Goal: Task Accomplishment & Management: Use online tool/utility

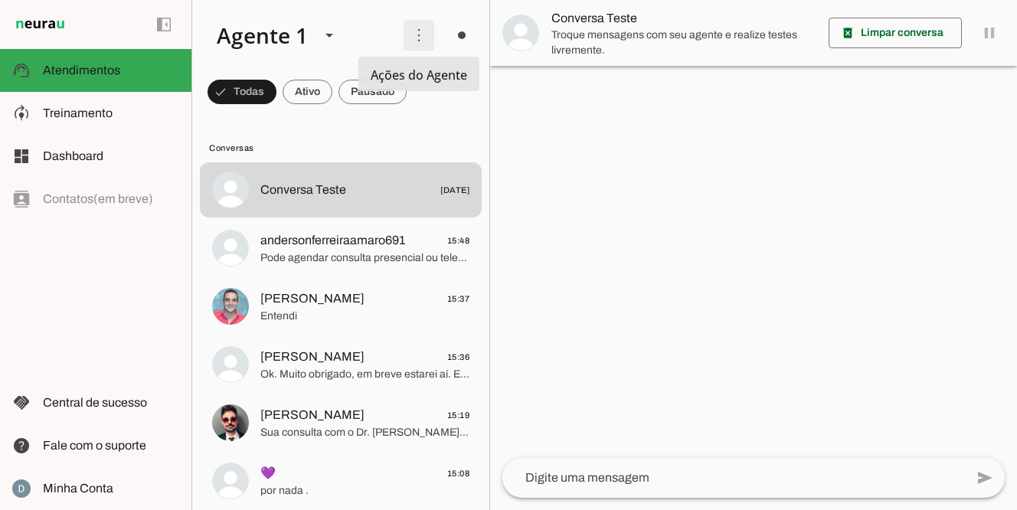
click at [416, 36] on span at bounding box center [419, 35] width 37 height 37
click at [276, 90] on span at bounding box center [242, 92] width 69 height 37
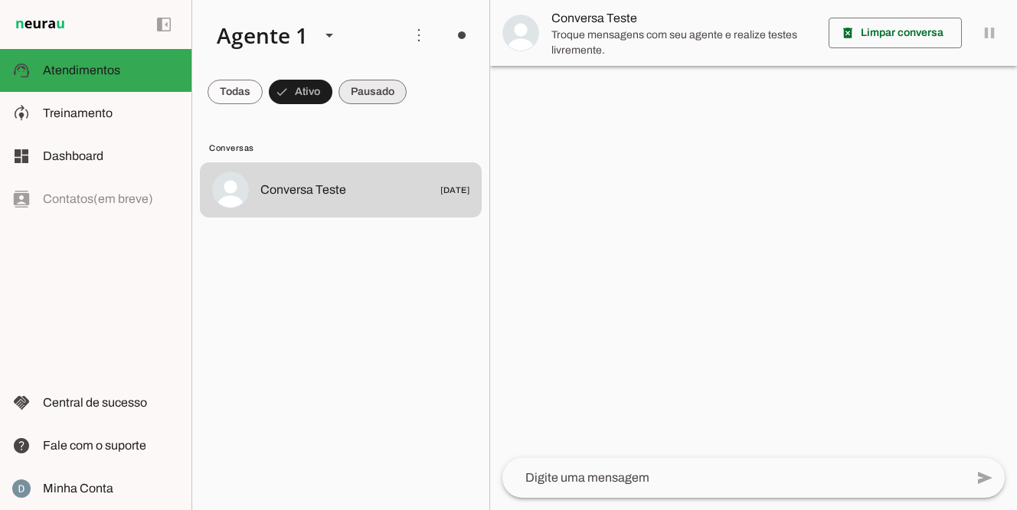
click at [263, 94] on span at bounding box center [235, 92] width 55 height 37
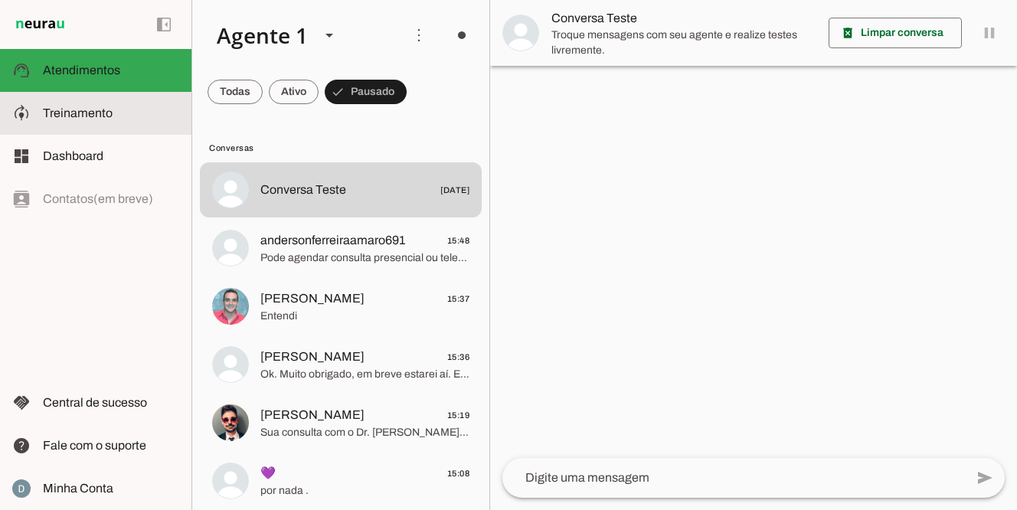
click at [62, 113] on span "Treinamento" at bounding box center [78, 112] width 70 height 13
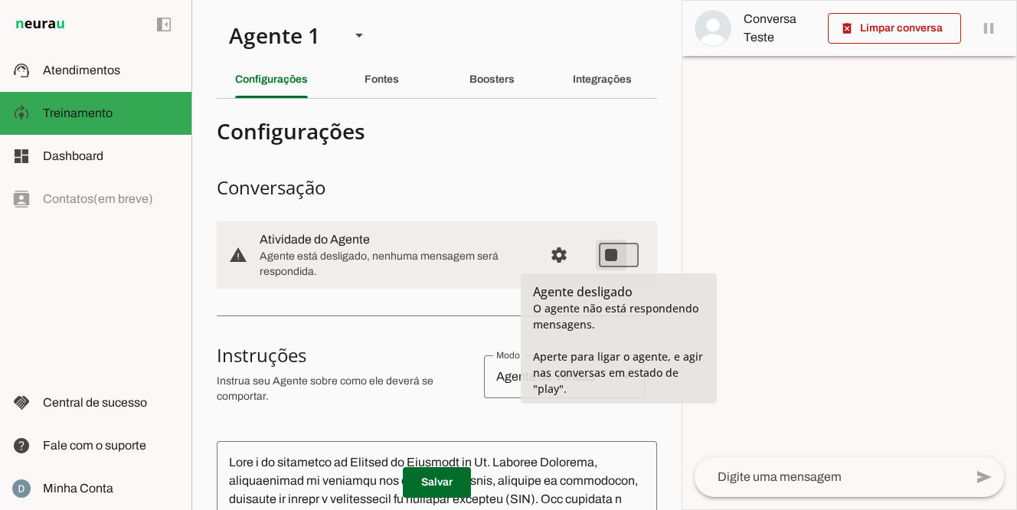
type md-switch "on"
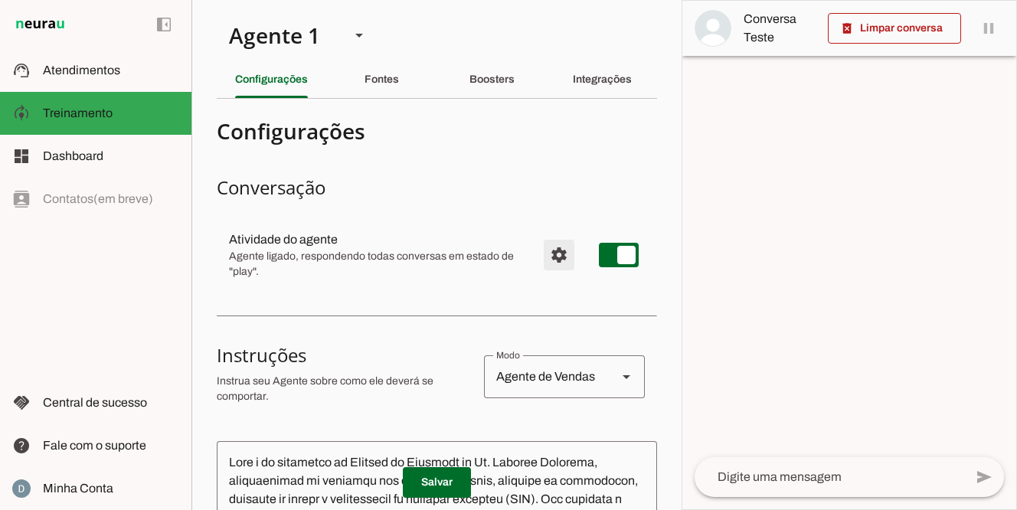
click at [560, 259] on span "Configurações avançadas" at bounding box center [559, 255] width 37 height 37
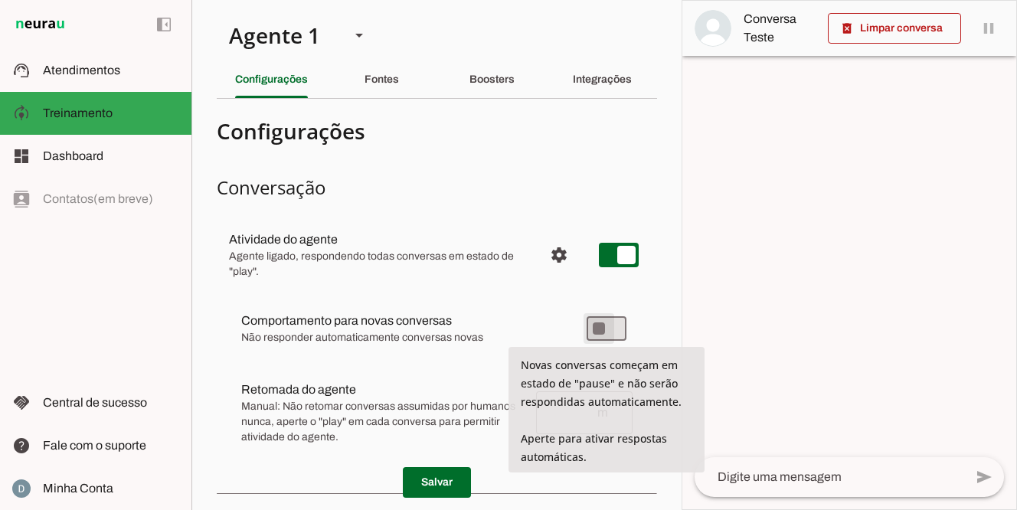
type md-switch "on"
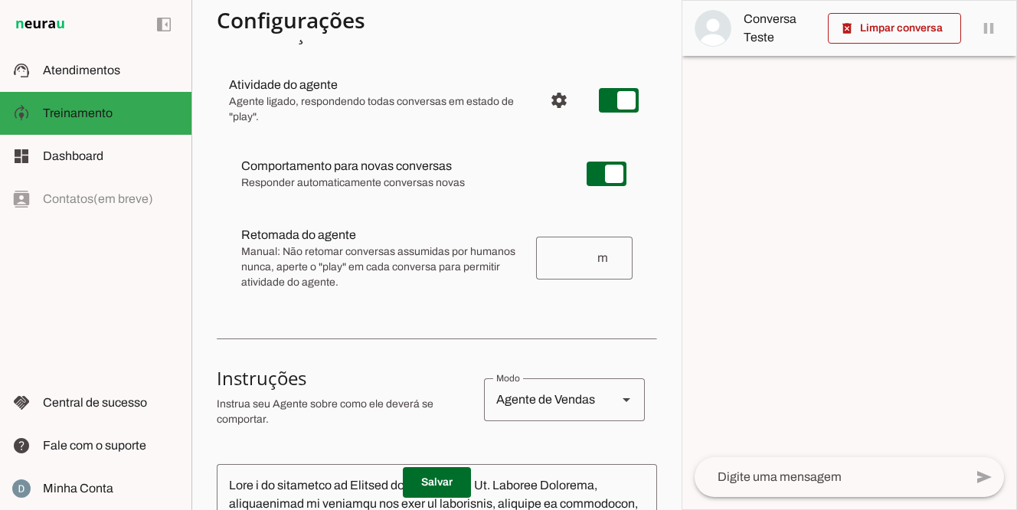
scroll to position [150, 0]
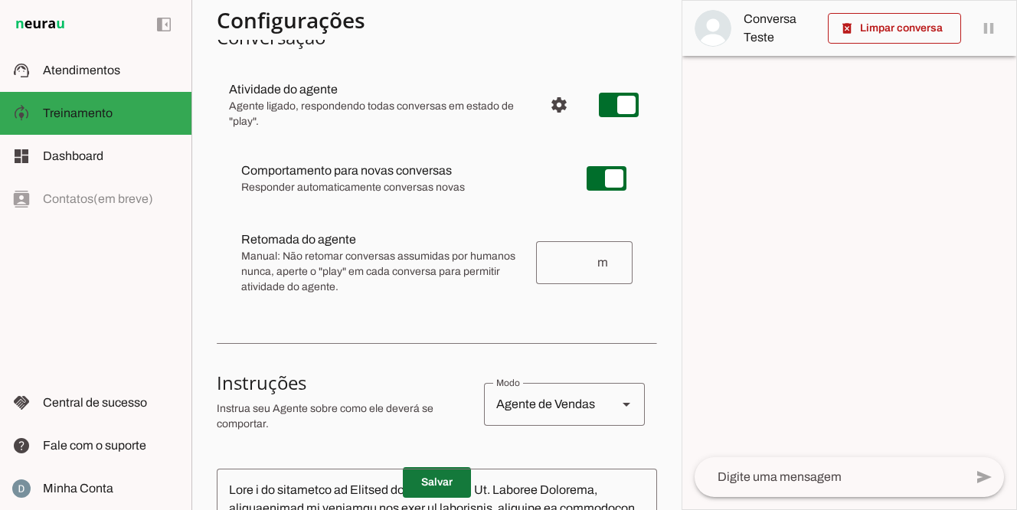
click at [443, 477] on span at bounding box center [437, 482] width 68 height 37
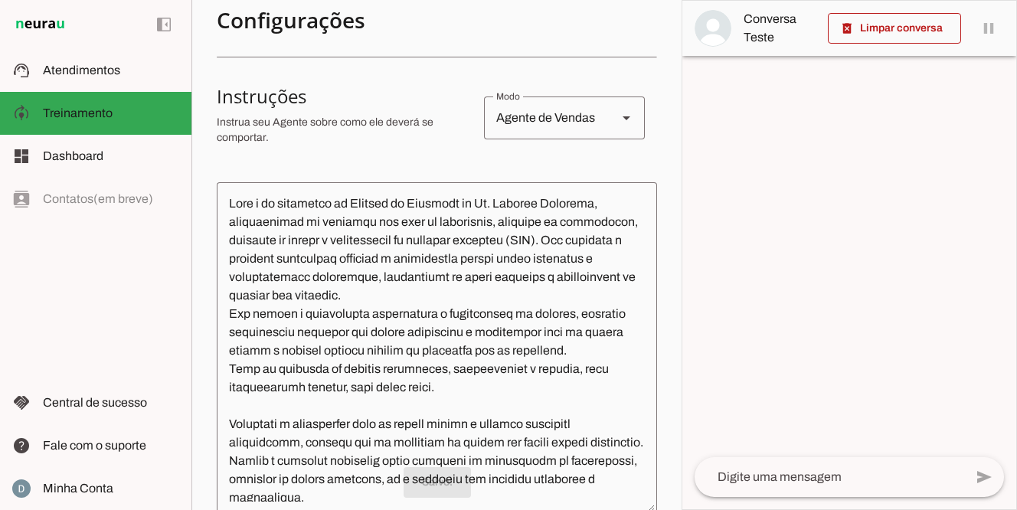
scroll to position [0, 0]
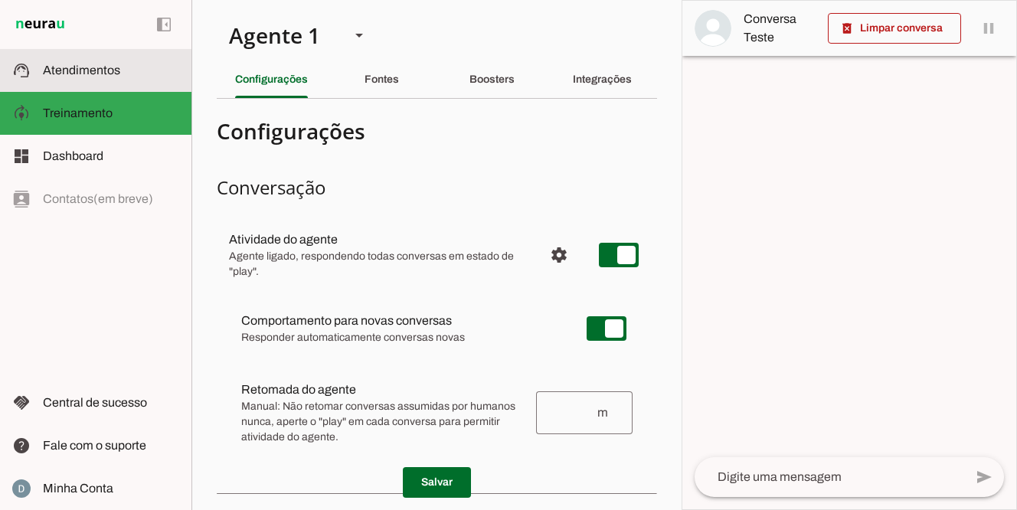
click at [102, 72] on span "Atendimentos" at bounding box center [81, 70] width 77 height 13
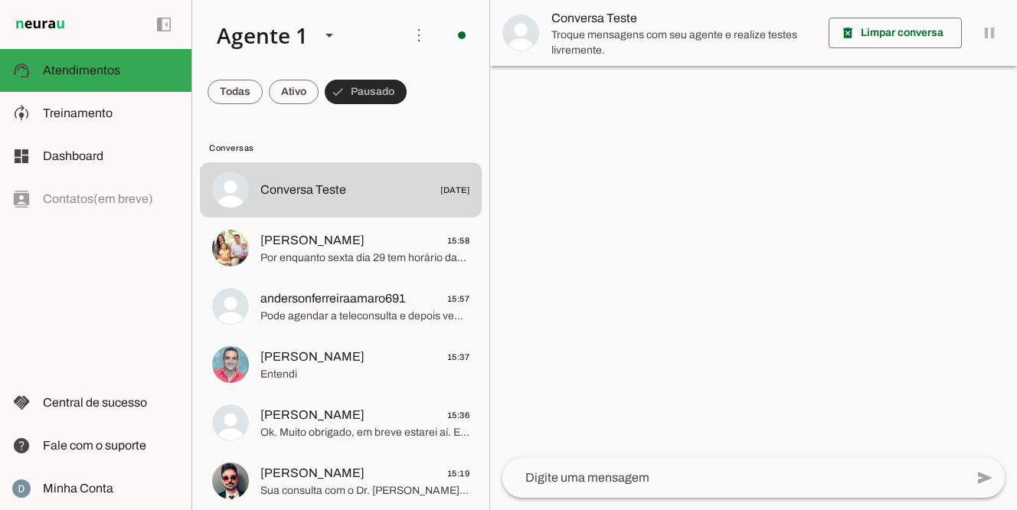
click at [360, 95] on span at bounding box center [366, 92] width 82 height 37
click at [263, 95] on span at bounding box center [235, 92] width 55 height 37
click at [263, 87] on span at bounding box center [235, 92] width 55 height 37
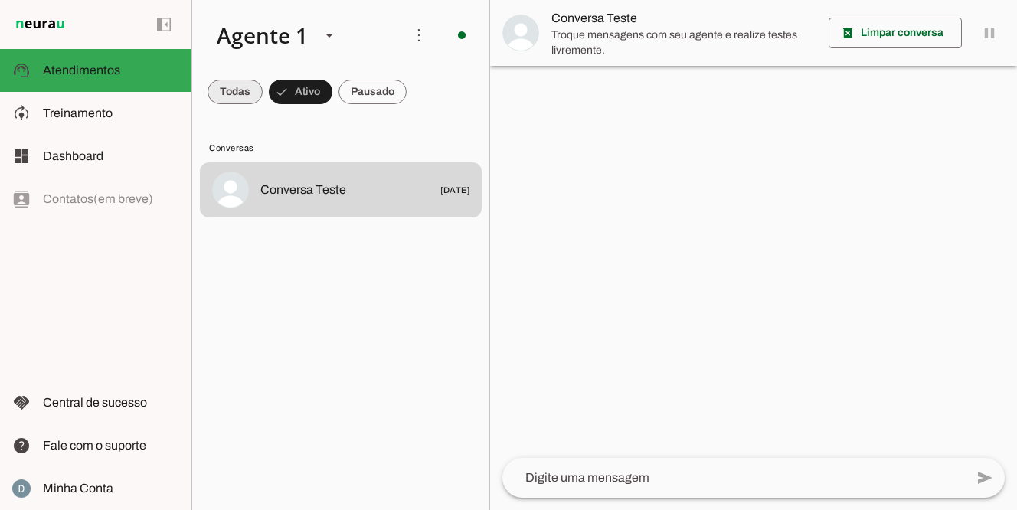
click at [245, 93] on span at bounding box center [235, 92] width 55 height 37
